Goal: Task Accomplishment & Management: Use online tool/utility

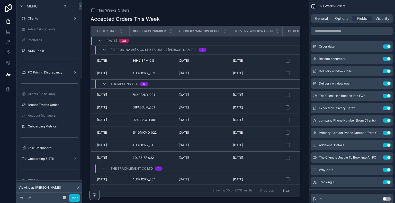
scroll to position [152, 0]
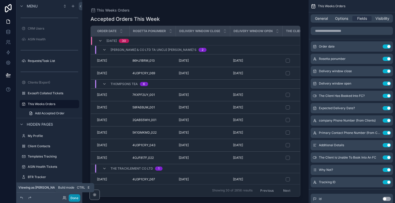
click at [73, 196] on button "Done" at bounding box center [75, 198] width 12 height 7
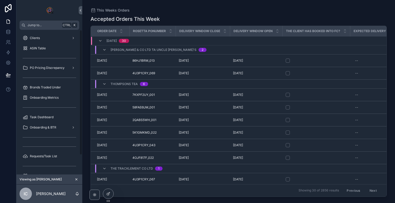
scroll to position [23, 0]
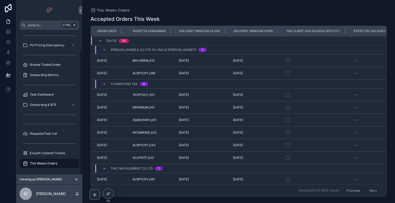
drag, startPoint x: 81, startPoint y: 40, endPoint x: 82, endPoint y: 114, distance: 74.7
click at [82, 114] on div "Jump to... Ctrl K Clients ASIN Table PO Pricing Discrepancy Brands Traded Under…" at bounding box center [205, 101] width 379 height 203
click at [50, 101] on div "Onboarding & BTR" at bounding box center [50, 105] width 54 height 8
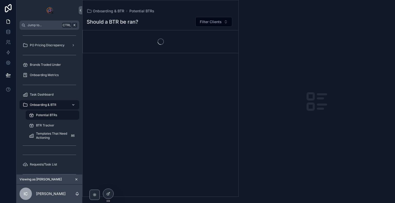
click at [50, 101] on div "Onboarding & BTR" at bounding box center [50, 105] width 54 height 8
click at [50, 92] on div "Task Dashboard" at bounding box center [50, 95] width 54 height 8
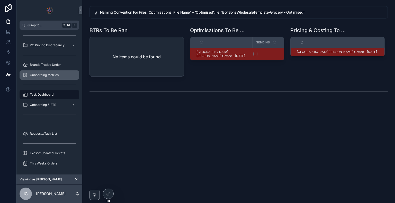
click at [50, 75] on span "Onboarding Metrics" at bounding box center [44, 75] width 29 height 4
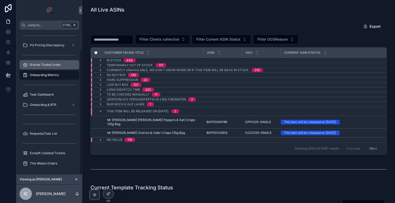
click at [55, 64] on span "Brands Traded Under" at bounding box center [45, 65] width 31 height 4
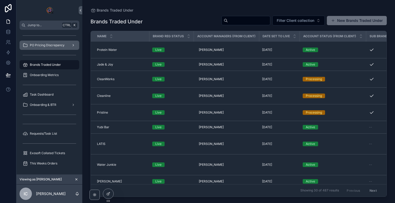
click at [48, 46] on span "PO Pricing Discrepancy" at bounding box center [47, 45] width 35 height 4
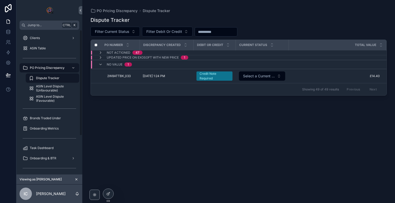
drag, startPoint x: 80, startPoint y: 62, endPoint x: 79, endPoint y: 30, distance: 31.2
click at [79, 30] on div "Clients ASIN Table PO Pricing Discrepancy Dispute Tracker ASIN Level Dispute (U…" at bounding box center [49, 102] width 66 height 145
click at [57, 51] on div "ASIN Table" at bounding box center [50, 48] width 54 height 8
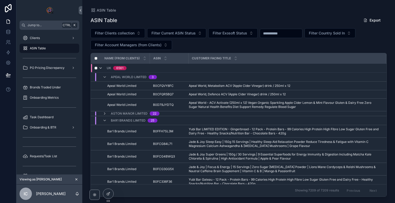
click at [101, 68] on icon "scrollable content" at bounding box center [101, 68] width 4 height 4
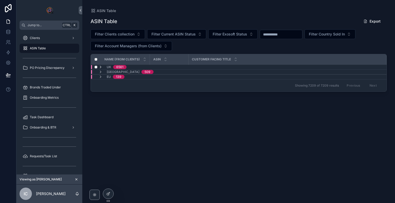
click at [102, 67] on icon "scrollable content" at bounding box center [101, 67] width 4 height 4
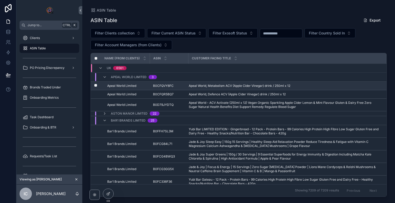
click at [143, 84] on div "Apeal World Limited Apeal World Limited" at bounding box center [127, 86] width 40 height 4
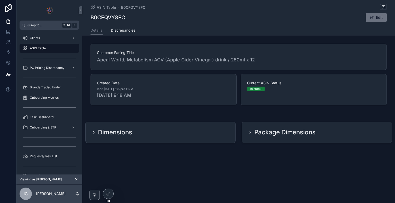
click at [120, 128] on h2 "Dimensions" at bounding box center [115, 132] width 34 height 8
click at [91, 131] on div "Dimensions" at bounding box center [161, 132] width 150 height 21
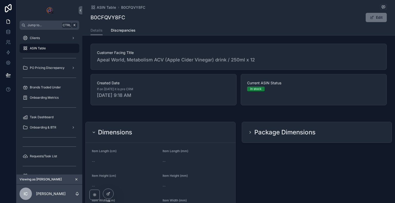
click at [91, 131] on div "Dimensions" at bounding box center [161, 132] width 150 height 21
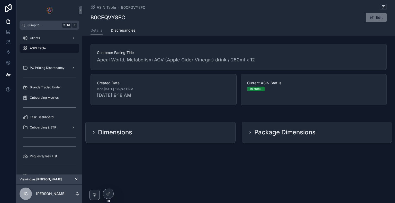
click at [249, 131] on icon "scrollable content" at bounding box center [250, 132] width 4 height 4
click at [251, 132] on icon "scrollable content" at bounding box center [250, 133] width 1 height 2
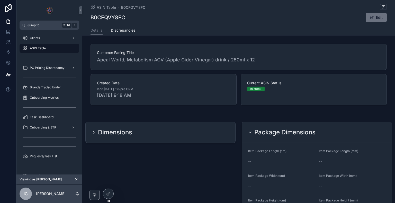
click at [251, 132] on icon "scrollable content" at bounding box center [250, 132] width 4 height 4
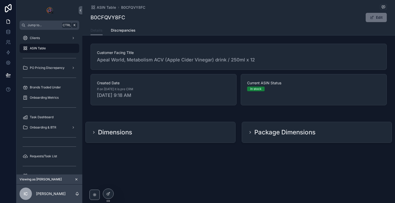
click at [94, 29] on span "Details" at bounding box center [97, 30] width 12 height 5
click at [115, 32] on span "Discrepancies" at bounding box center [123, 30] width 25 height 5
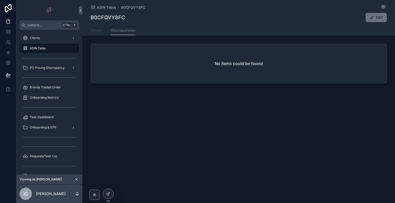
click at [93, 27] on link "Details" at bounding box center [97, 31] width 12 height 10
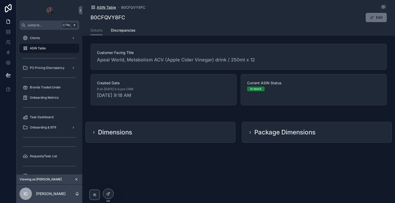
click at [101, 9] on span "ASIN Table" at bounding box center [106, 7] width 19 height 5
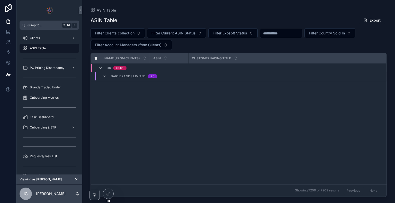
scroll to position [5, 0]
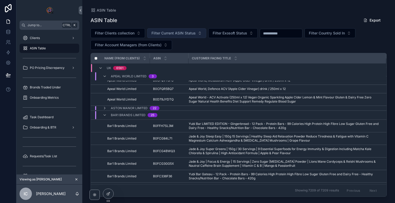
click at [187, 33] on span "Filter Current ASIN Status" at bounding box center [174, 33] width 44 height 5
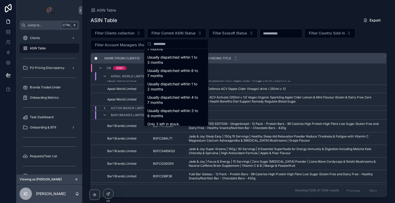
scroll to position [0, 0]
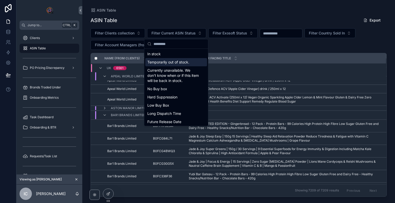
click at [173, 11] on div "ASIN Table" at bounding box center [239, 10] width 296 height 4
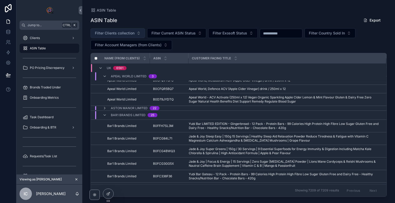
click at [133, 31] on span "Filter Clients collection" at bounding box center [115, 33] width 40 height 5
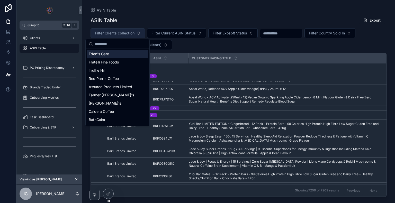
click at [133, 31] on span "Filter Clients collection" at bounding box center [115, 33] width 40 height 5
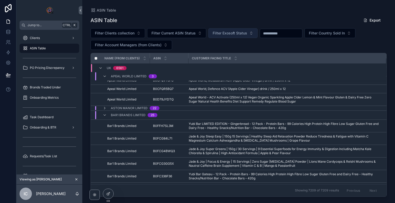
click at [238, 34] on span "Filter Exosoft Status" at bounding box center [230, 33] width 34 height 5
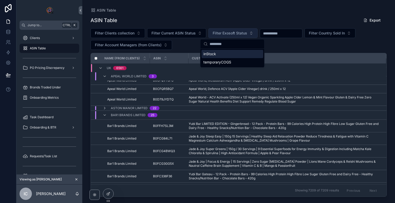
click at [238, 34] on span "Filter Exosoft Status" at bounding box center [230, 33] width 34 height 5
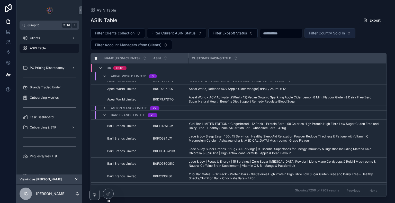
click at [327, 33] on span "Filter Country Sold In" at bounding box center [327, 33] width 36 height 5
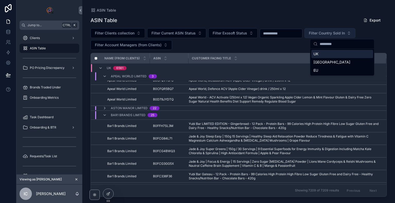
click at [327, 33] on span "Filter Country Sold In" at bounding box center [327, 33] width 36 height 5
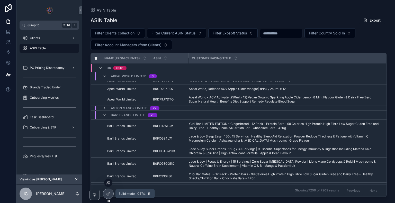
click at [108, 194] on icon at bounding box center [109, 194] width 2 height 2
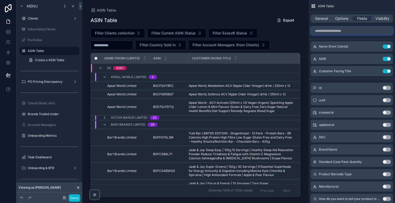
click at [353, 30] on input "scrollable content" at bounding box center [352, 31] width 82 height 8
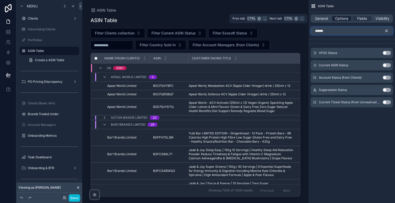
type input "******"
click at [339, 19] on span "Options" at bounding box center [341, 18] width 13 height 5
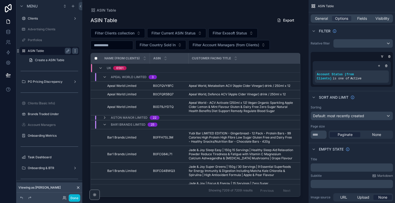
click at [75, 51] on icon "scrollable content" at bounding box center [75, 51] width 4 height 4
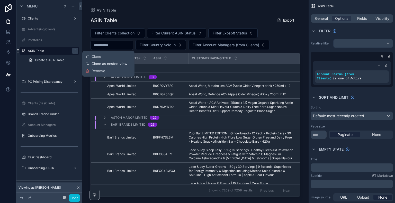
click at [95, 63] on span "Clone as nested view" at bounding box center [110, 63] width 36 height 5
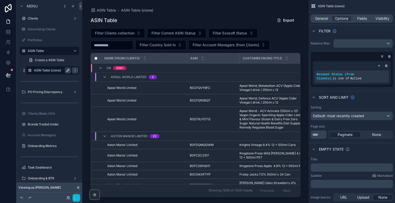
click at [68, 69] on icon "scrollable content" at bounding box center [68, 70] width 4 height 4
click at [36, 70] on input "**********" at bounding box center [48, 70] width 29 height 6
type input "*"
type input "**********"
click at [73, 69] on icon "scrollable content" at bounding box center [75, 70] width 4 height 4
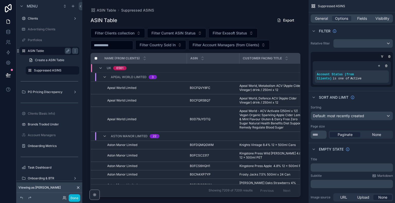
click at [60, 52] on label "ASIN Table" at bounding box center [48, 51] width 41 height 4
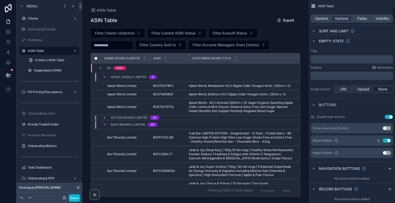
scroll to position [113, 0]
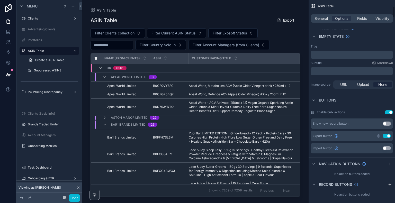
drag, startPoint x: 394, startPoint y: 5, endPoint x: 395, endPoint y: 12, distance: 6.5
click at [395, 12] on div "ASIN Table General Options Fields Visibility Filter Relative filter Account Sta…" at bounding box center [352, 101] width 86 height 203
click at [104, 79] on div "Apeal World Limited 3" at bounding box center [130, 77] width 54 height 8
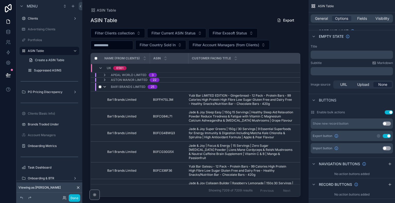
click at [104, 85] on icon "scrollable content" at bounding box center [105, 87] width 4 height 4
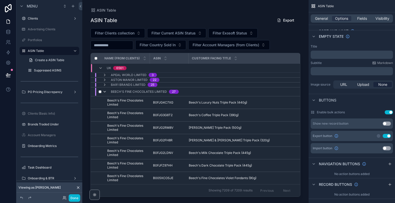
click at [104, 90] on icon "scrollable content" at bounding box center [105, 92] width 4 height 4
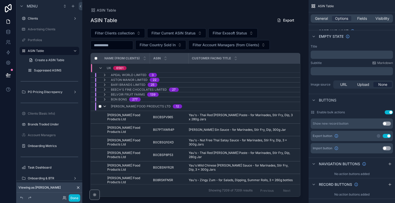
click at [106, 106] on icon "scrollable content" at bounding box center [105, 106] width 4 height 4
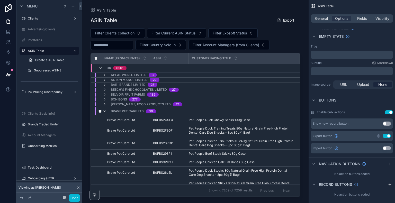
click at [106, 111] on icon "scrollable content" at bounding box center [105, 111] width 4 height 4
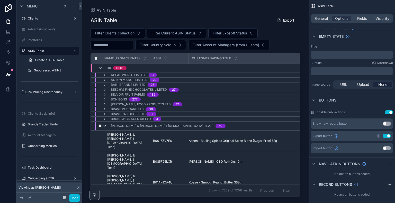
click at [106, 124] on icon "scrollable content" at bounding box center [105, 126] width 4 height 4
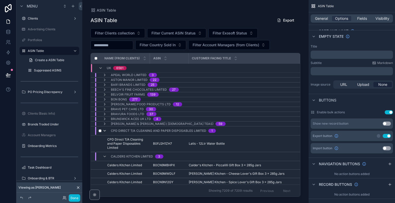
click at [105, 130] on icon "scrollable content" at bounding box center [105, 131] width 4 height 4
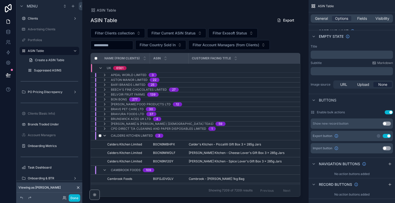
click at [105, 136] on icon "scrollable content" at bounding box center [105, 136] width 4 height 4
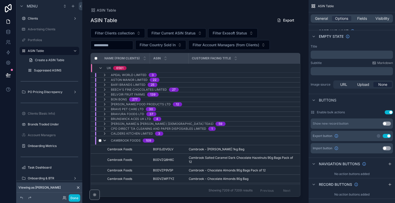
click at [104, 139] on icon "scrollable content" at bounding box center [105, 141] width 4 height 4
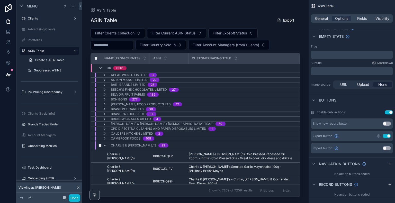
click at [104, 146] on icon "scrollable content" at bounding box center [105, 146] width 4 height 4
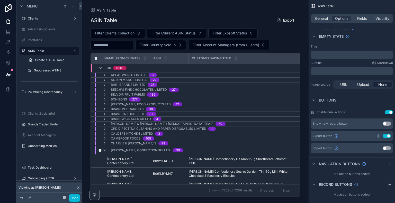
click at [103, 152] on div "[PERSON_NAME] Confectionery Ltd. 30" at bounding box center [143, 150] width 81 height 8
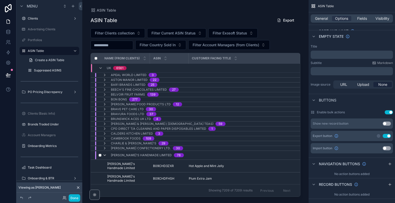
click at [105, 155] on icon "scrollable content" at bounding box center [105, 155] width 4 height 4
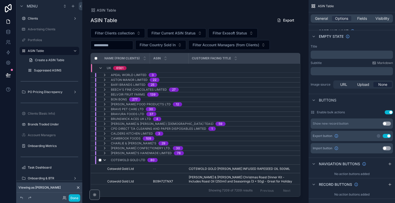
click at [106, 158] on icon "scrollable content" at bounding box center [105, 160] width 4 height 4
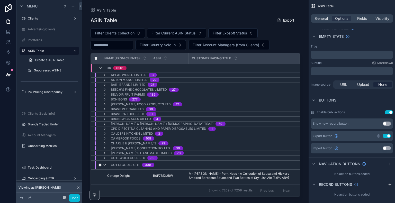
click at [106, 163] on icon "scrollable content" at bounding box center [105, 165] width 4 height 4
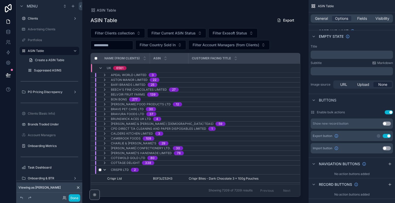
click at [106, 168] on icon "scrollable content" at bounding box center [105, 170] width 4 height 4
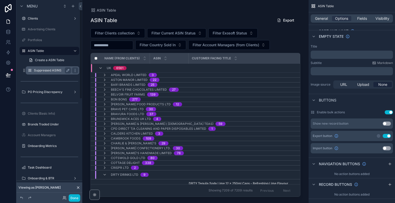
click at [43, 68] on label "Suppressed ASINS" at bounding box center [51, 70] width 35 height 4
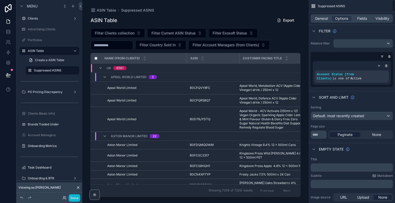
drag, startPoint x: 394, startPoint y: 10, endPoint x: 395, endPoint y: -6, distance: 16.2
click at [395, 0] on html "Menu Clients Advertising Clients Portfolios ASIN Table Create a ASIN Table Supp…" at bounding box center [197, 101] width 395 height 203
click at [369, 71] on icon "scrollable content" at bounding box center [369, 71] width 0 height 2
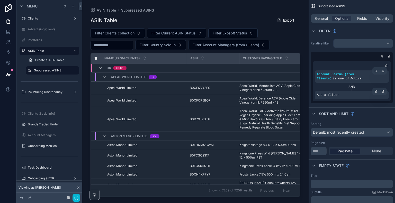
click at [350, 95] on div "Add a filter" at bounding box center [352, 95] width 74 height 8
click at [376, 92] on icon "scrollable content" at bounding box center [376, 92] width 2 height 2
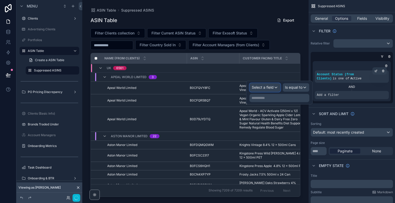
click at [271, 86] on span "Select a field" at bounding box center [263, 87] width 22 height 4
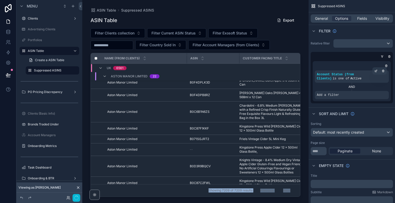
scroll to position [123, 0]
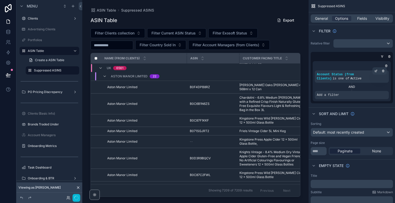
drag, startPoint x: 161, startPoint y: 195, endPoint x: 187, endPoint y: 173, distance: 33.7
click at [187, 173] on div "scrollable content" at bounding box center [195, 98] width 226 height 197
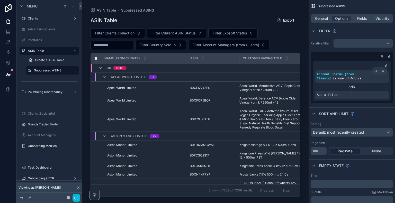
scroll to position [0, 14]
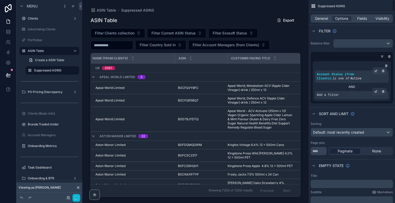
click at [342, 97] on div "Add a filter" at bounding box center [352, 95] width 74 height 8
click at [376, 93] on icon "scrollable content" at bounding box center [376, 91] width 3 height 3
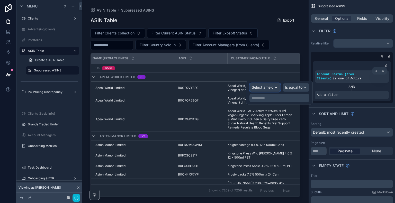
click at [270, 88] on span "Select a field" at bounding box center [263, 87] width 22 height 4
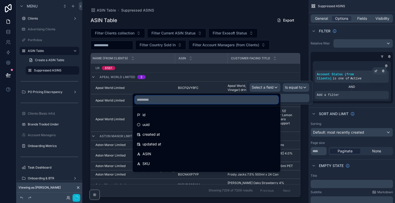
click at [215, 100] on input "text" at bounding box center [207, 100] width 144 height 8
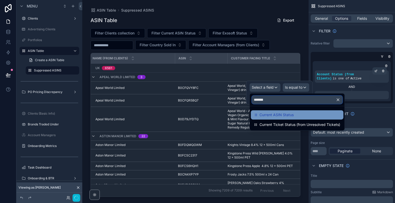
type input "*******"
click at [287, 115] on span "Current ASIN Status" at bounding box center [277, 115] width 34 height 6
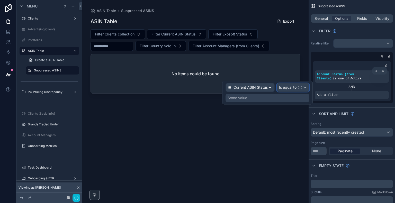
click at [297, 87] on span "Is equal to (=)" at bounding box center [290, 87] width 23 height 5
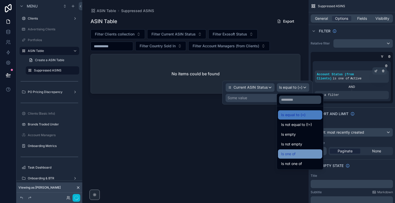
click at [292, 152] on span "Is one of" at bounding box center [288, 154] width 14 height 6
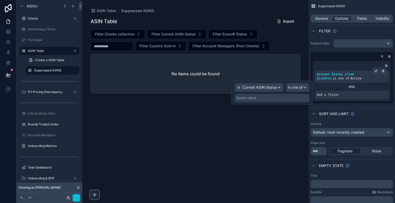
click at [259, 97] on div "Some value" at bounding box center [272, 98] width 75 height 8
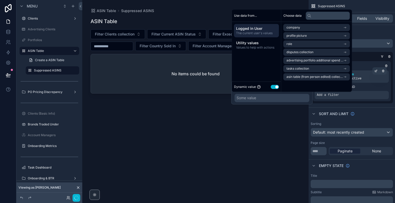
click at [273, 87] on button "Use setting" at bounding box center [275, 87] width 8 height 4
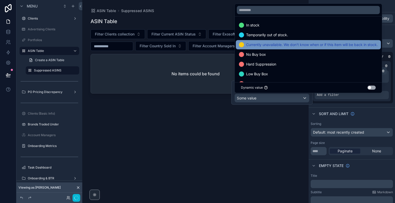
click at [285, 49] on div "Currently unavailable. We don't know when or if this item will be back in stock." at bounding box center [308, 44] width 145 height 9
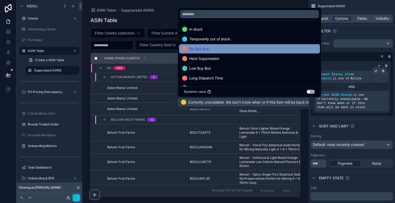
click at [273, 53] on div "No Buy box" at bounding box center [249, 48] width 141 height 9
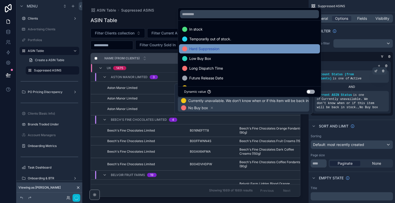
click at [270, 52] on div "Hard Suppression" at bounding box center [249, 48] width 141 height 9
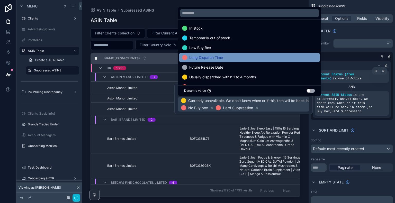
click at [260, 60] on div "Long Dispatch Time" at bounding box center [249, 58] width 135 height 6
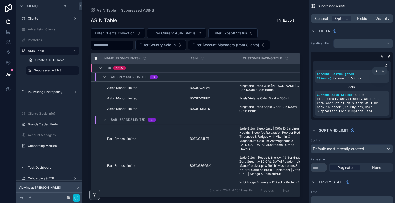
click at [247, 3] on div "ASIN Table Suppressed ASINS ASIN Table Export Filter Clients collection Filter …" at bounding box center [195, 98] width 226 height 197
click at [354, 147] on span "Default: most recently created" at bounding box center [338, 149] width 51 height 4
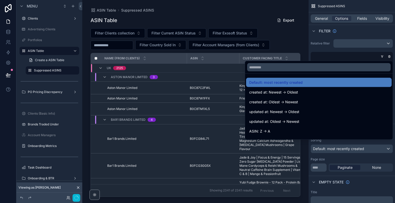
click at [354, 145] on div "scrollable content" at bounding box center [197, 101] width 395 height 203
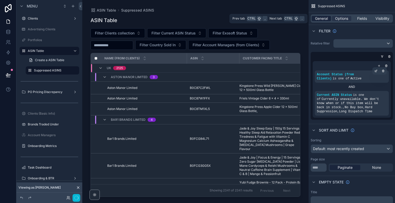
click at [326, 18] on span "General" at bounding box center [321, 18] width 13 height 5
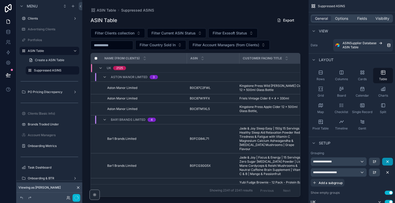
click at [389, 162] on icon "scrollable content" at bounding box center [388, 162] width 4 height 4
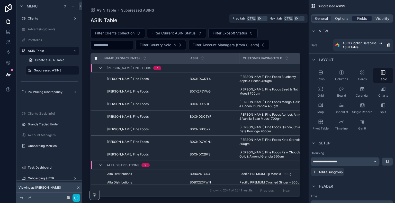
click at [357, 16] on span "Fields" at bounding box center [362, 18] width 10 height 5
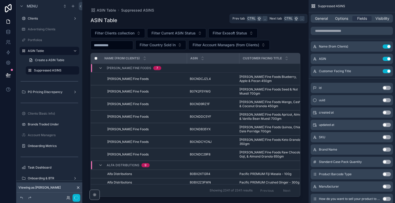
click at [322, 22] on div "General Options Fields Visibility" at bounding box center [352, 18] width 82 height 8
click at [321, 20] on span "General" at bounding box center [321, 18] width 13 height 5
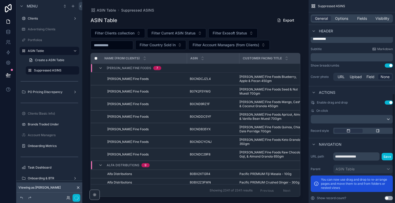
scroll to position [173, 0]
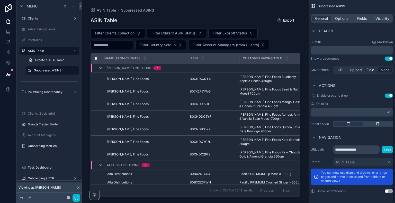
drag, startPoint x: 395, startPoint y: 55, endPoint x: 394, endPoint y: 178, distance: 123.3
click at [394, 178] on div "**********" at bounding box center [352, 101] width 86 height 203
drag, startPoint x: 394, startPoint y: 141, endPoint x: 395, endPoint y: 188, distance: 47.1
click at [395, 188] on div "**********" at bounding box center [352, 101] width 86 height 203
click at [345, 17] on span "Options" at bounding box center [341, 18] width 13 height 5
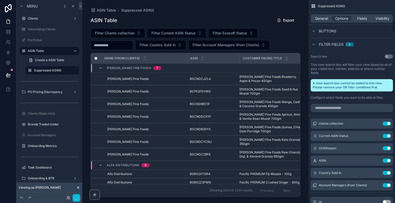
scroll to position [379, 0]
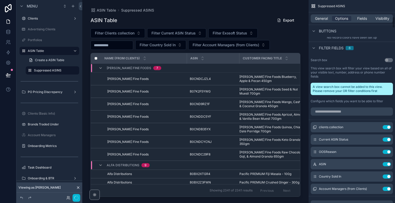
scroll to position [333, 0]
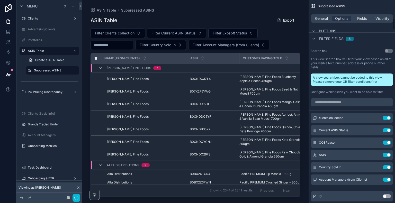
click at [395, 27] on div "Suppressed ASINS General Options Fields Visibility Filter Relative filter Accou…" at bounding box center [352, 101] width 86 height 203
click at [139, 33] on button "Filter Clients collection" at bounding box center [118, 33] width 55 height 10
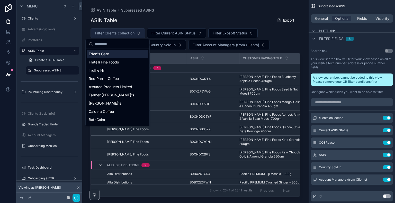
click at [139, 33] on button "Filter Clients collection" at bounding box center [118, 33] width 55 height 10
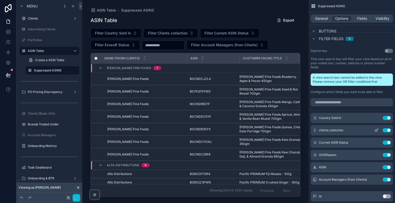
click at [375, 128] on icon "scrollable content" at bounding box center [377, 130] width 4 height 4
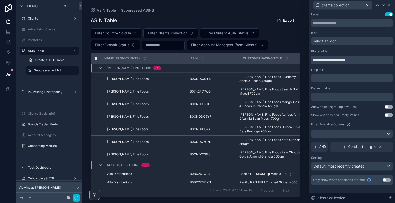
drag, startPoint x: 361, startPoint y: 57, endPoint x: 323, endPoint y: 61, distance: 37.7
click at [323, 61] on input "**********" at bounding box center [352, 60] width 82 height 8
type input "**********"
click at [240, 2] on div "ASIN Table Suppressed ASINS ASIN Table Export Filter Country Sold In Filter Sup…" at bounding box center [195, 98] width 226 height 197
click at [211, 31] on span "Filter Current ASIN Status" at bounding box center [222, 33] width 44 height 5
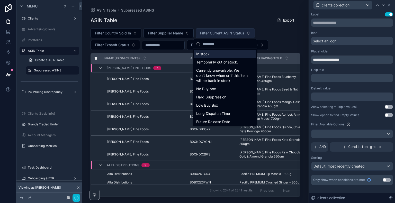
click at [211, 31] on span "Filter Current ASIN Status" at bounding box center [222, 33] width 44 height 5
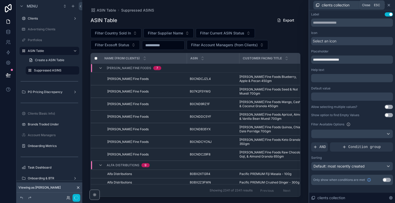
click at [390, 5] on icon at bounding box center [389, 5] width 4 height 4
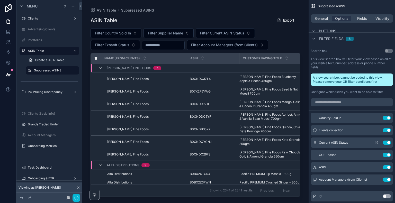
click at [387, 141] on button "Use setting" at bounding box center [387, 143] width 8 height 4
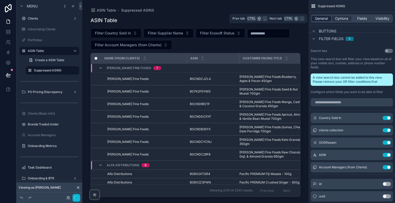
click at [322, 19] on span "General" at bounding box center [321, 18] width 13 height 5
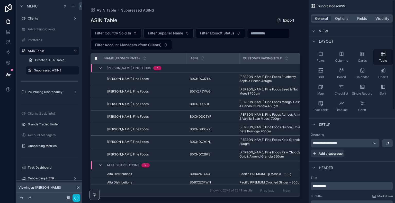
scroll to position [0, 0]
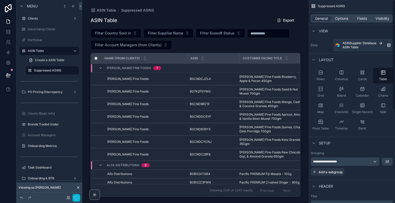
click at [394, 12] on div "Suppressed ASINS" at bounding box center [352, 6] width 86 height 12
drag, startPoint x: 392, startPoint y: 20, endPoint x: 394, endPoint y: 10, distance: 10.3
click at [394, 10] on div "**********" at bounding box center [352, 184] width 86 height 369
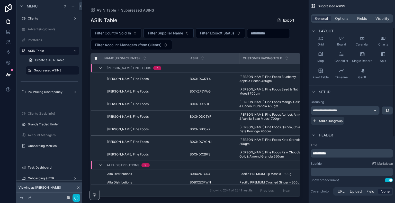
scroll to position [72, 0]
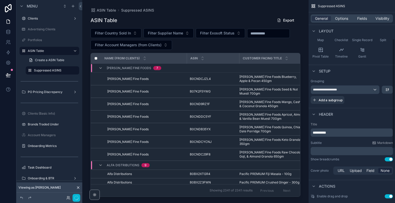
drag, startPoint x: 394, startPoint y: 10, endPoint x: 395, endPoint y: 49, distance: 39.1
click at [395, 49] on div "**********" at bounding box center [352, 101] width 86 height 203
click at [374, 91] on div "**********" at bounding box center [345, 90] width 68 height 8
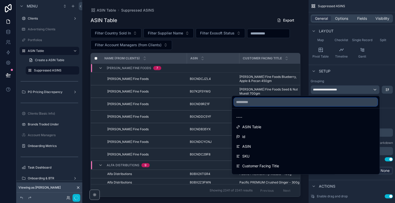
click at [326, 103] on input "text" at bounding box center [306, 102] width 144 height 8
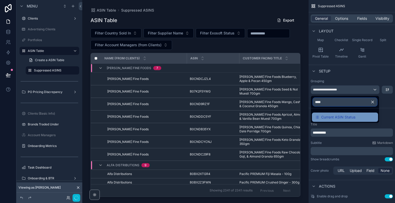
type input "****"
click at [328, 117] on span "Current ASIN Status" at bounding box center [338, 117] width 34 height 6
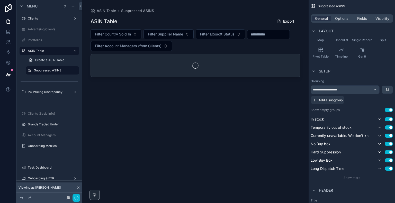
click at [389, 112] on div "**********" at bounding box center [352, 129] width 82 height 101
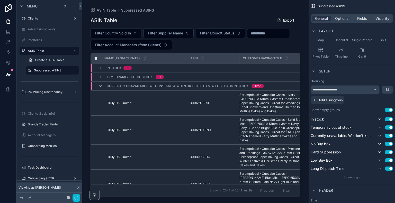
click at [390, 110] on button "Use setting" at bounding box center [389, 110] width 8 height 4
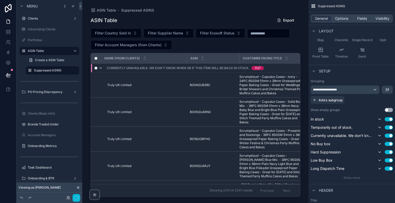
click at [100, 67] on icon "scrollable content" at bounding box center [101, 68] width 4 height 4
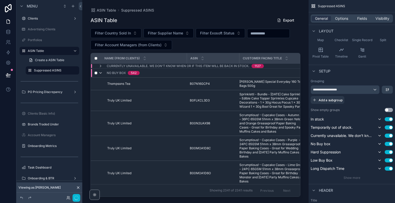
click at [100, 74] on icon "scrollable content" at bounding box center [101, 73] width 4 height 4
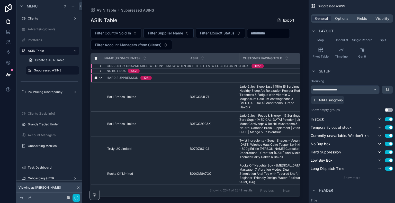
click at [100, 77] on icon "scrollable content" at bounding box center [101, 78] width 4 height 4
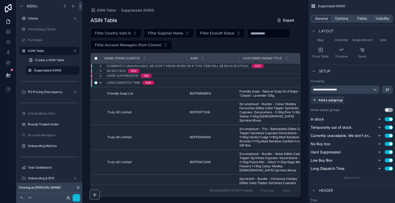
click at [102, 83] on icon "scrollable content" at bounding box center [101, 83] width 4 height 4
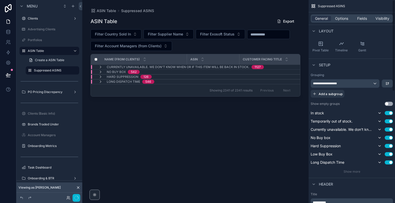
scroll to position [0, 0]
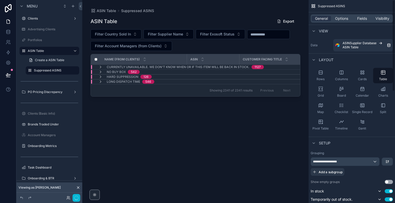
drag, startPoint x: 394, startPoint y: 53, endPoint x: 392, endPoint y: -6, distance: 59.3
click at [392, 0] on html "Menu Clients Advertising Clients Portfolios ASIN Table Create a ASIN Table Supp…" at bounding box center [197, 101] width 395 height 203
click at [347, 19] on span "Options" at bounding box center [341, 18] width 13 height 5
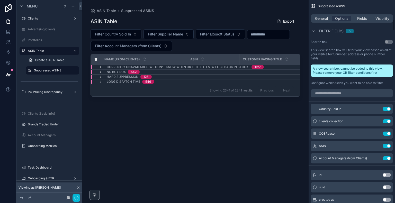
scroll to position [347, 0]
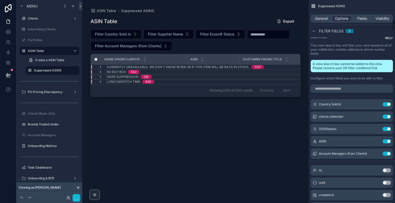
drag, startPoint x: 395, startPoint y: 7, endPoint x: 395, endPoint y: 27, distance: 19.6
click at [395, 27] on div "Suppressed ASINS General Options Fields Visibility Filter Relative filter Accou…" at bounding box center [352, 101] width 86 height 203
click at [376, 102] on icon "scrollable content" at bounding box center [377, 104] width 4 height 4
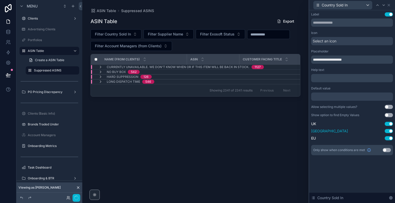
click at [388, 130] on button "Use setting" at bounding box center [389, 131] width 8 height 4
click at [388, 139] on button "Use setting" at bounding box center [389, 138] width 8 height 4
click at [390, 4] on icon at bounding box center [389, 5] width 4 height 4
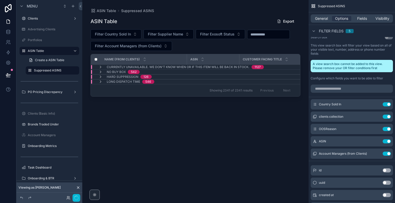
click at [258, 133] on div "ASIN Table Export Filter Country Sold In Filter Supplier Name Filter Exosoft St…" at bounding box center [196, 105] width 210 height 184
click at [128, 33] on span "Filter Country Sold In" at bounding box center [113, 34] width 36 height 5
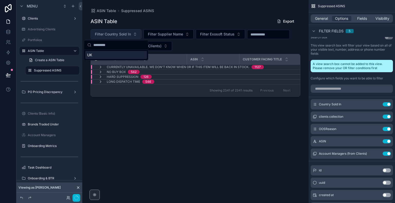
click at [128, 33] on span "Filter Country Sold In" at bounding box center [113, 34] width 36 height 5
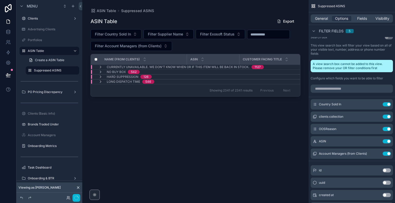
click at [168, 123] on div "ASIN Table Export Filter Country Sold In Filter Supplier Name Filter Exosoft St…" at bounding box center [196, 105] width 210 height 184
click at [126, 36] on span "Filter Country Sold In" at bounding box center [113, 34] width 36 height 5
click at [111, 54] on div "UK" at bounding box center [116, 55] width 62 height 8
click at [168, 136] on div "ASIN Table Export UK Filter Supplier Name Filter Exosoft Status Filter Account …" at bounding box center [196, 105] width 210 height 184
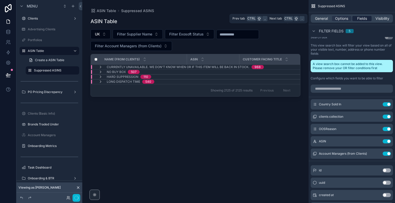
click at [362, 20] on span "Fields" at bounding box center [362, 18] width 10 height 5
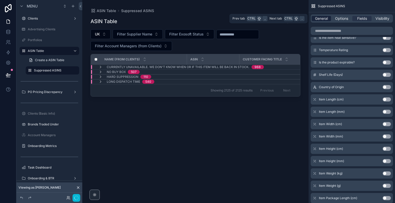
click at [325, 20] on span "General" at bounding box center [321, 18] width 13 height 5
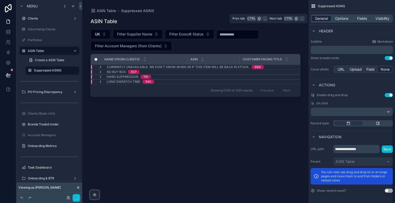
scroll to position [249, 0]
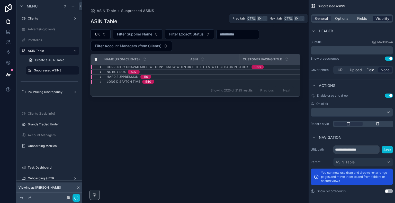
click at [382, 17] on span "Visibility" at bounding box center [383, 18] width 14 height 5
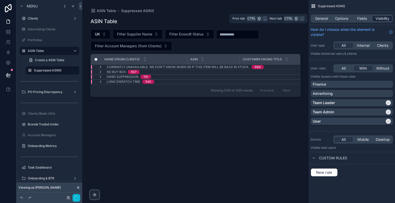
scroll to position [0, 0]
click at [359, 18] on span "Fields" at bounding box center [362, 18] width 10 height 5
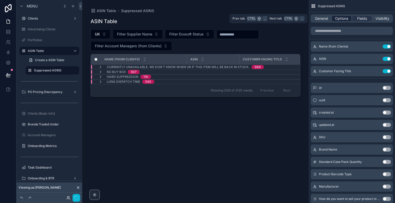
click at [347, 18] on span "Options" at bounding box center [341, 18] width 13 height 5
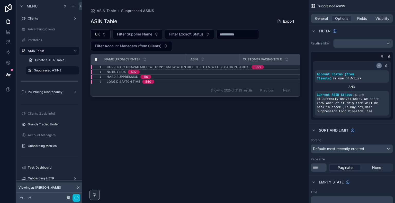
click at [378, 66] on icon "scrollable content" at bounding box center [379, 65] width 3 height 3
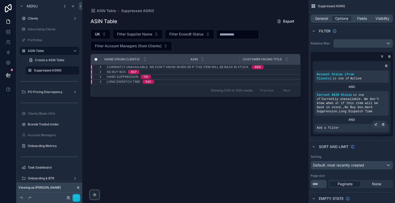
click at [345, 124] on div "Add a filter" at bounding box center [352, 128] width 74 height 8
click at [377, 123] on icon "scrollable content" at bounding box center [376, 124] width 3 height 3
click at [206, 158] on div "ASIN Table Export UK Filter Supplier Name Filter Exosoft Status Filter Account …" at bounding box center [196, 105] width 210 height 184
